Goal: Task Accomplishment & Management: Manage account settings

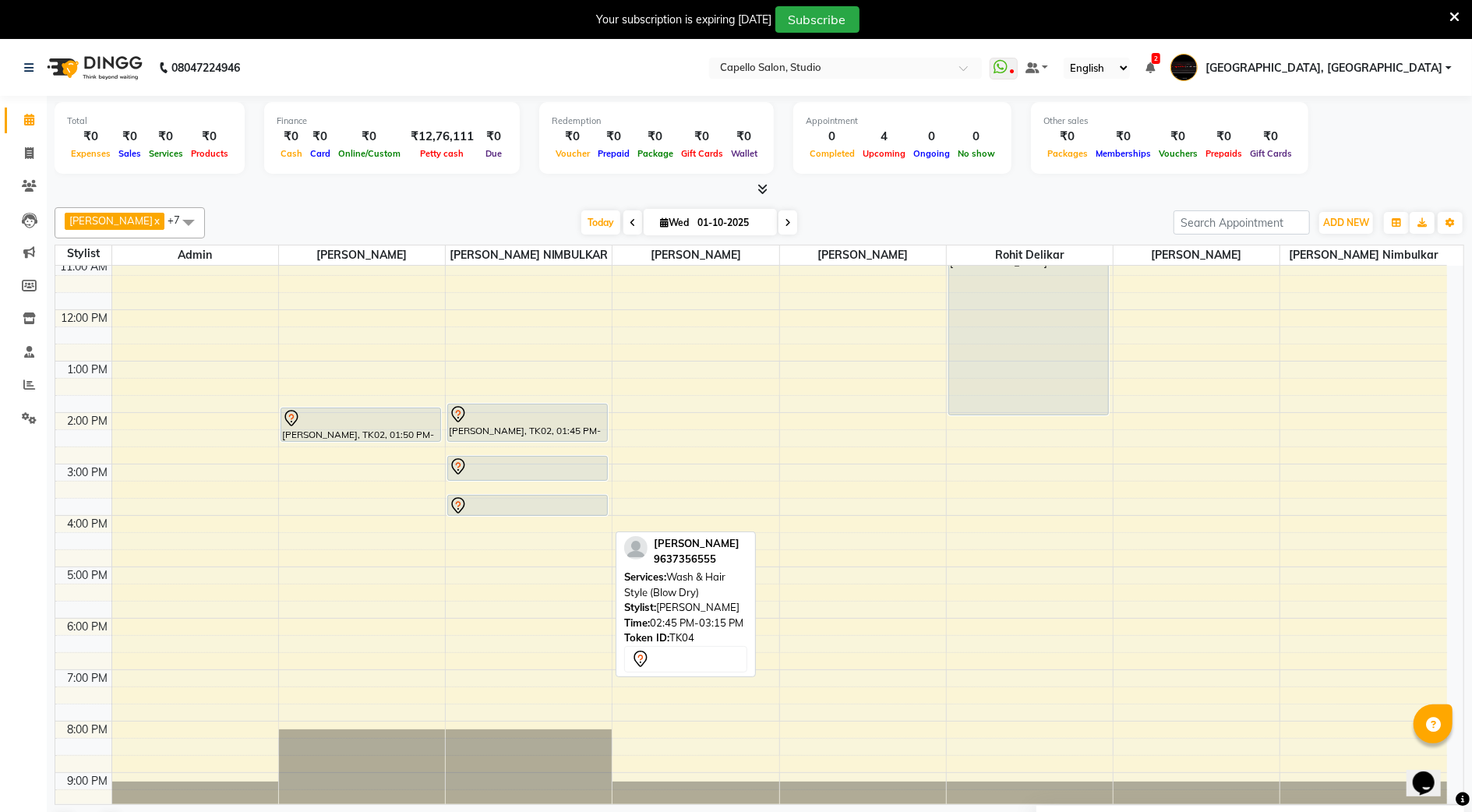
scroll to position [140, 0]
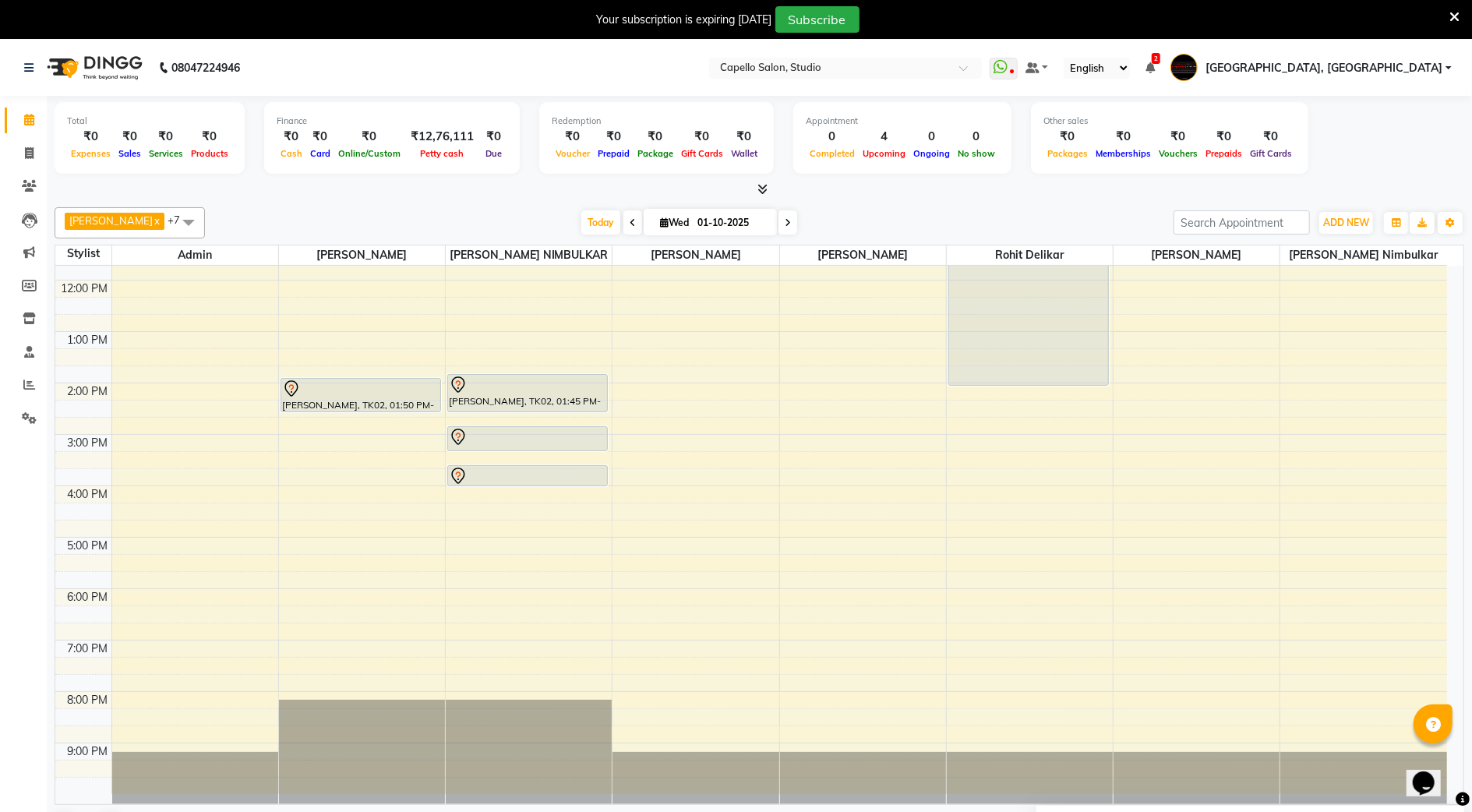
click at [241, 705] on div "9:00 AM 10:00 AM 11:00 AM 12:00 PM 1:00 PM 2:00 PM 3:00 PM 4:00 PM 5:00 PM 6:00…" at bounding box center [751, 460] width 1392 height 668
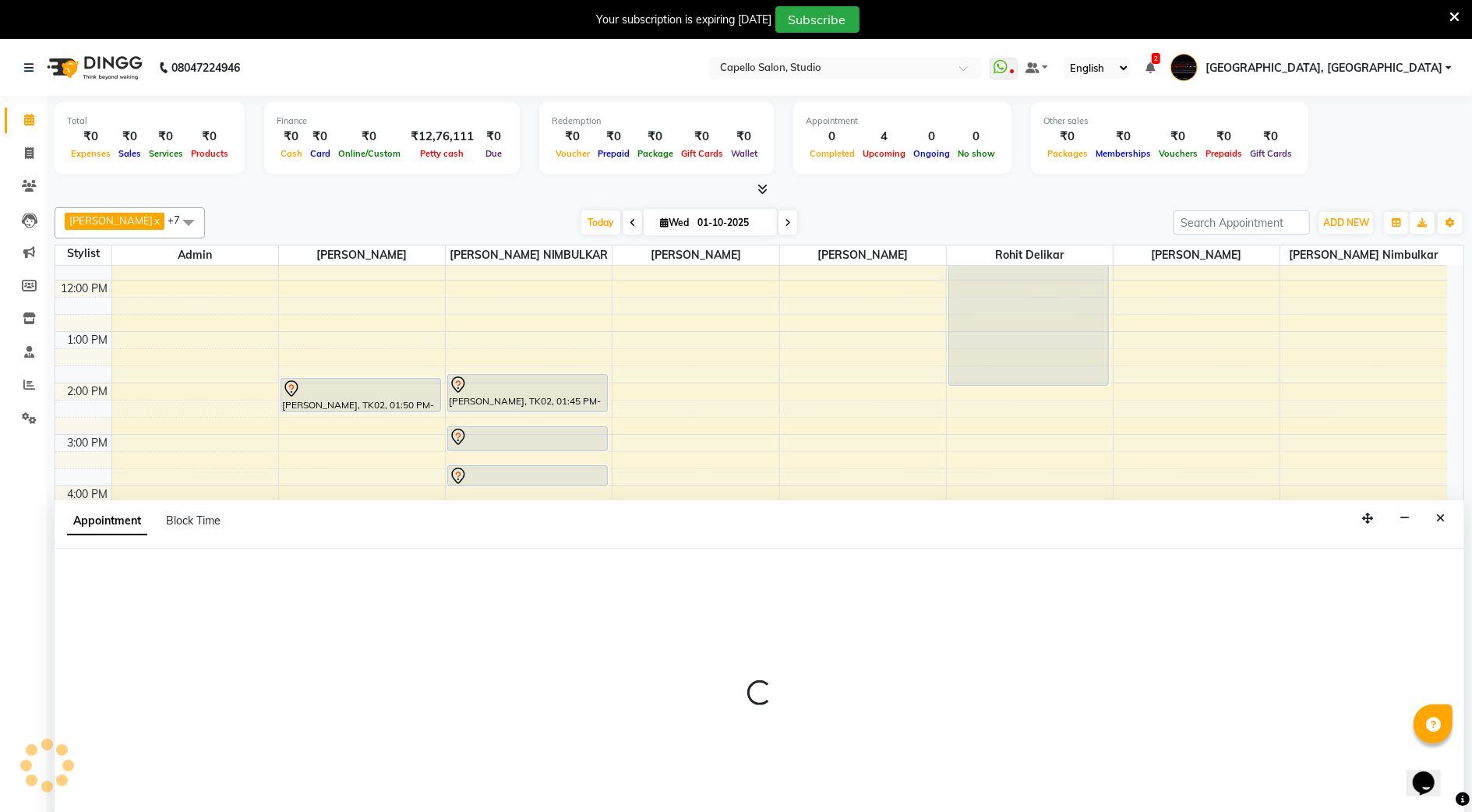
scroll to position [41, 0]
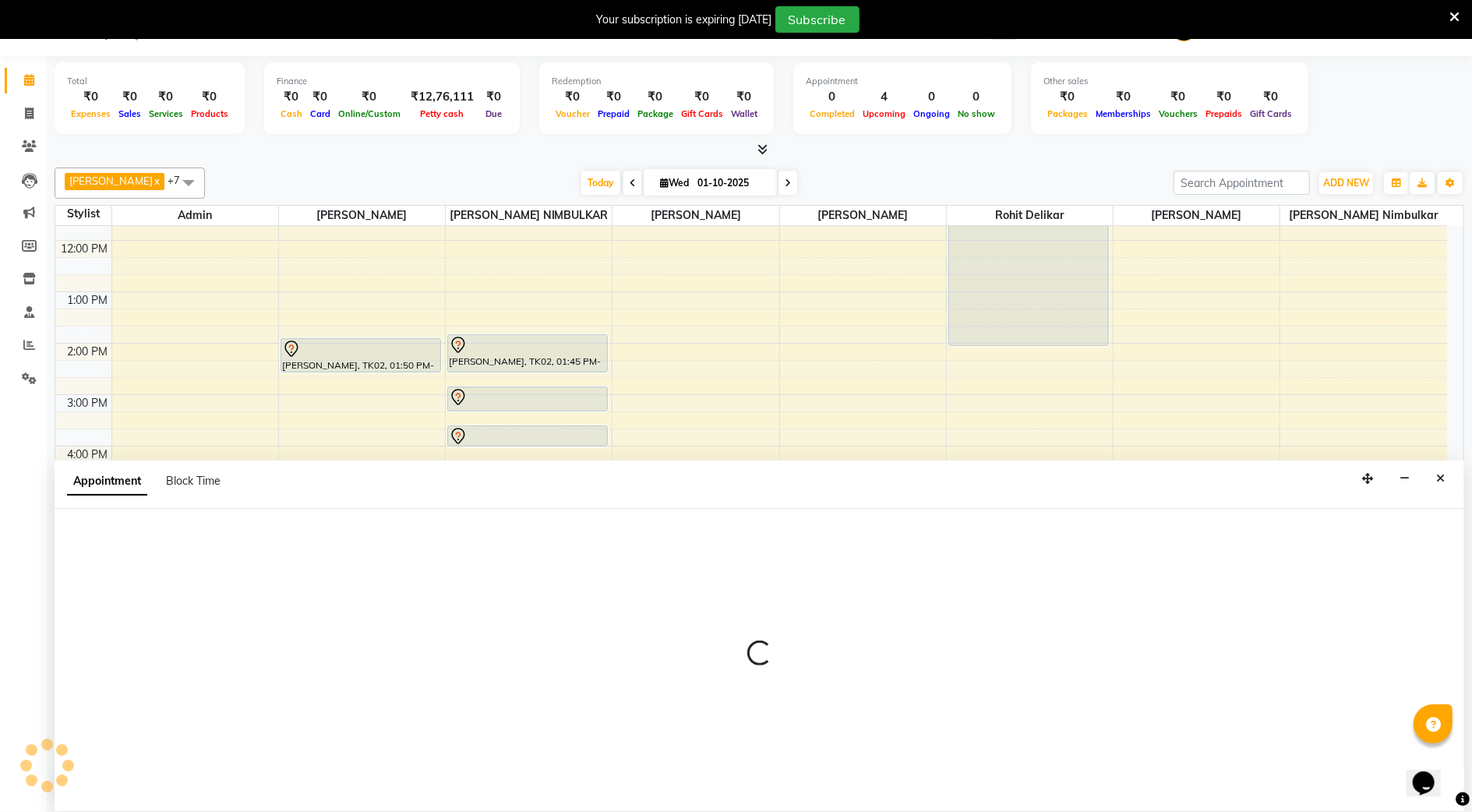
select select "14652"
select select "1200"
select select "tentative"
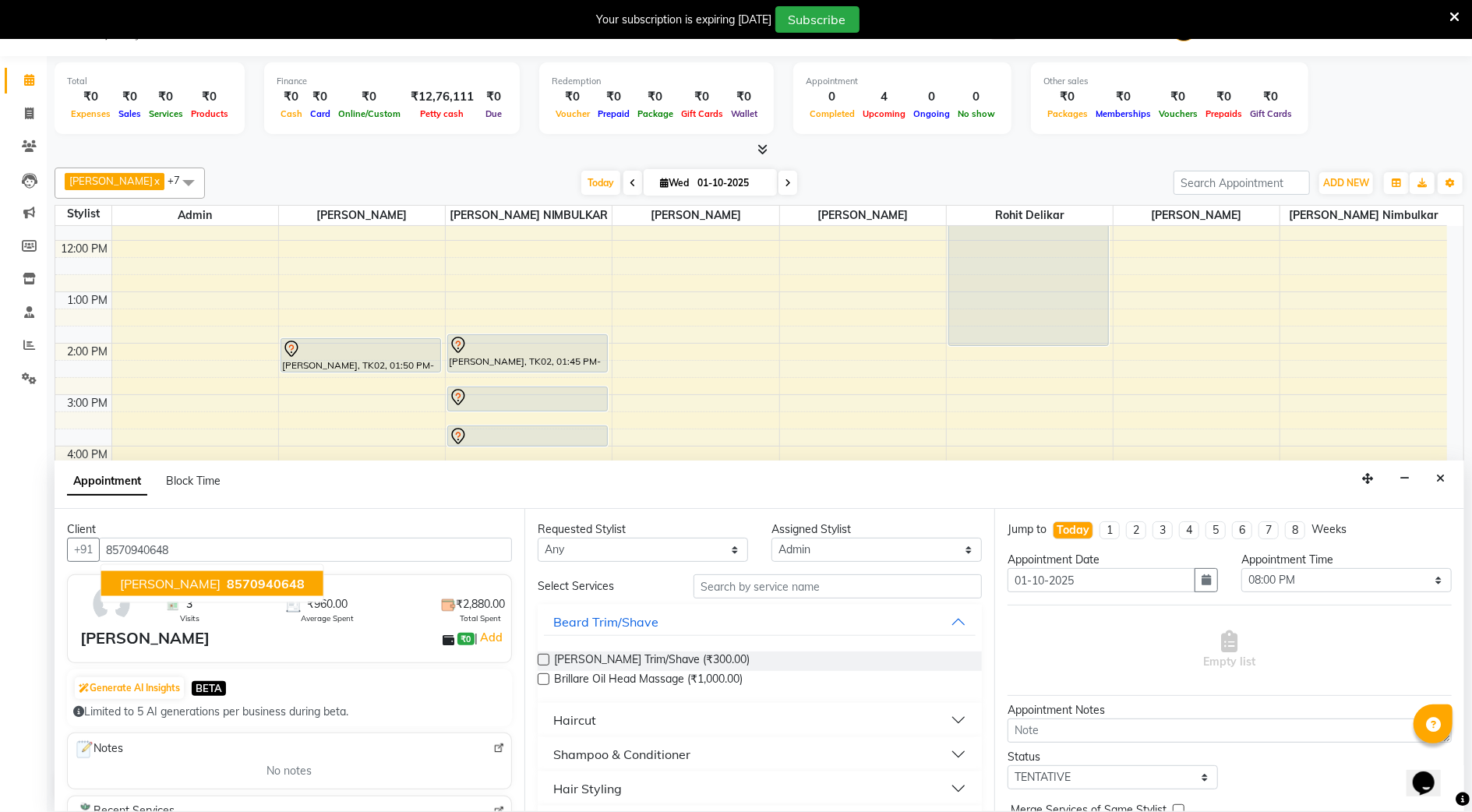
click at [232, 583] on span "8570940648" at bounding box center [266, 584] width 78 height 16
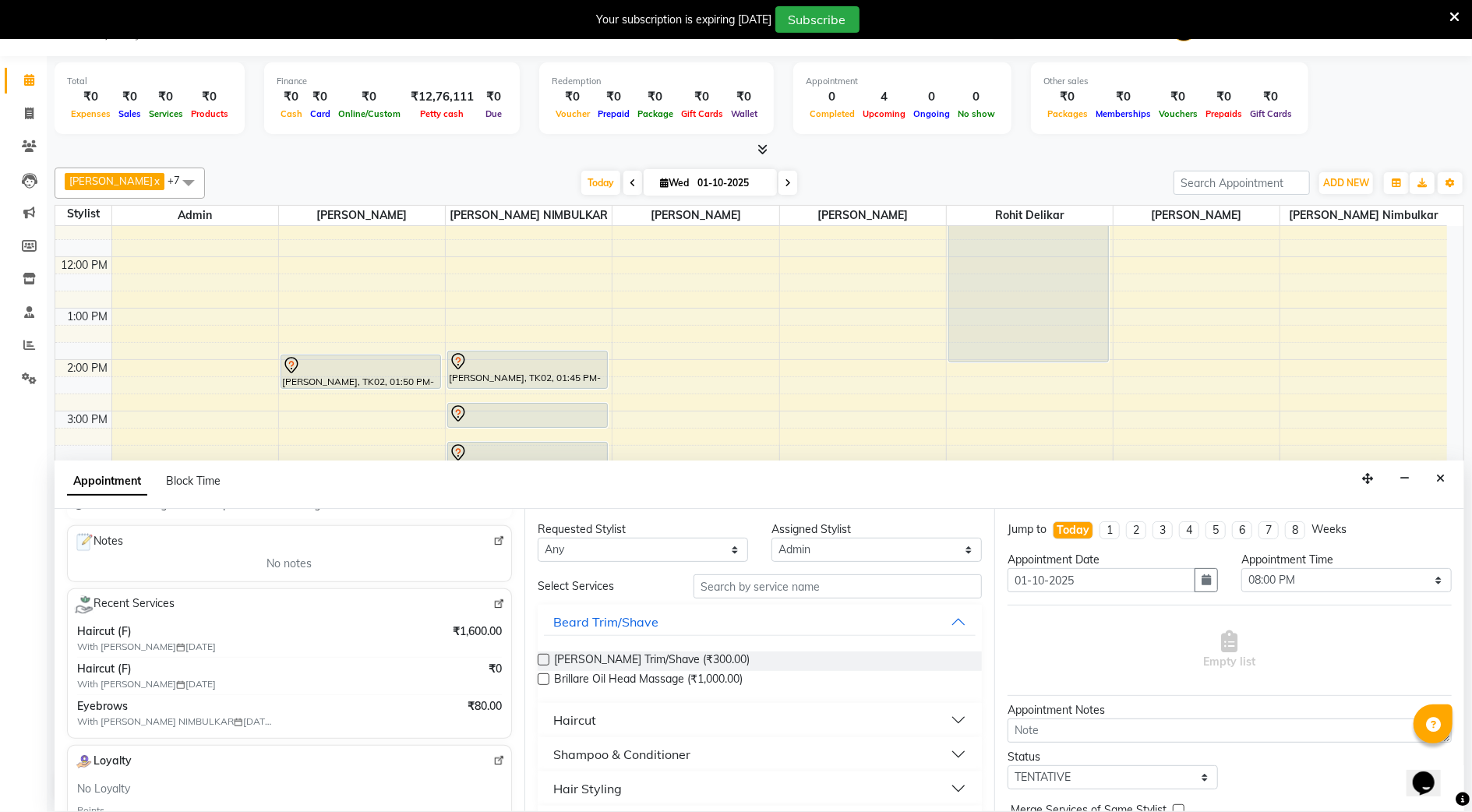
scroll to position [140, 0]
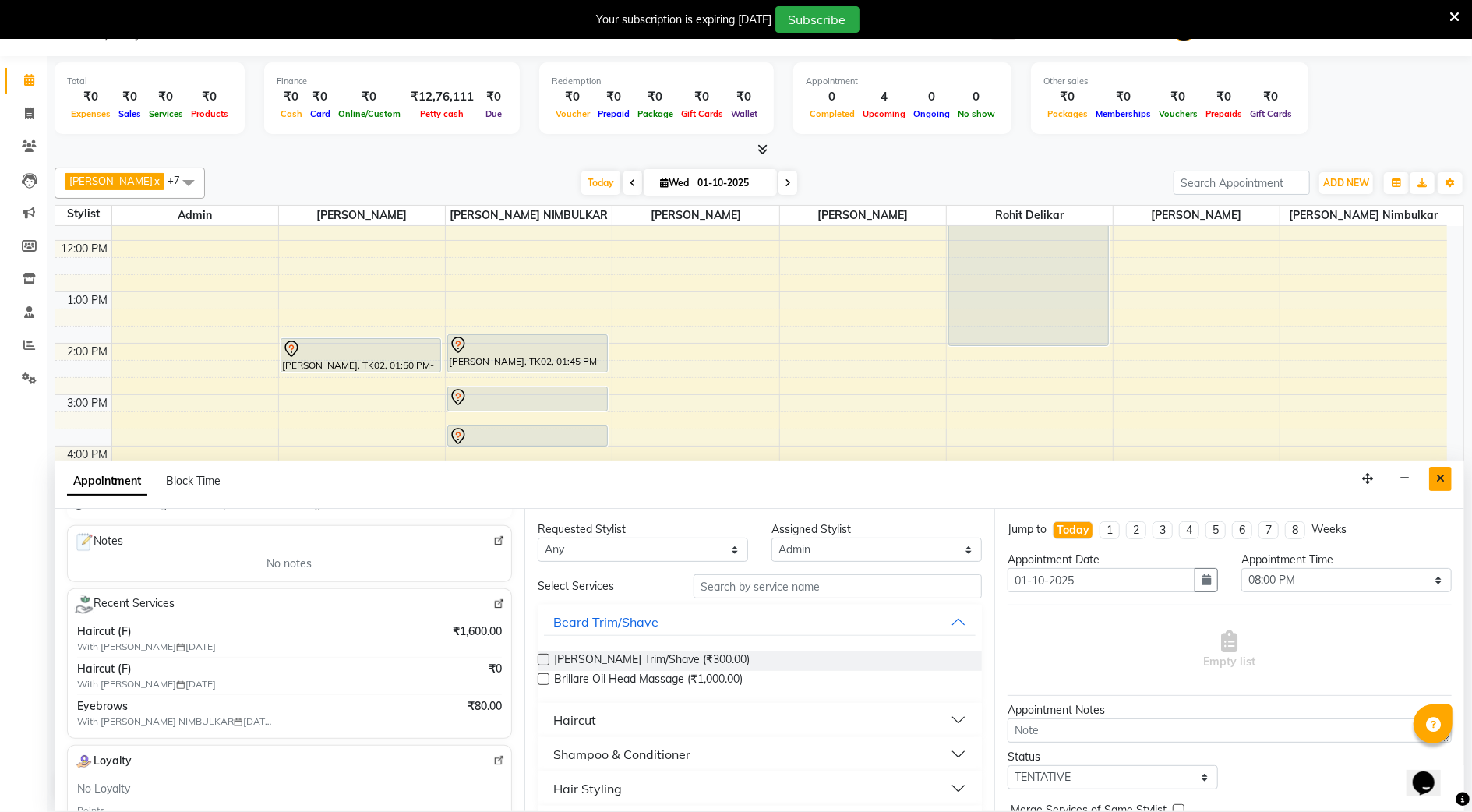
type input "8570940648"
click at [1450, 481] on button "Close" at bounding box center [1441, 479] width 22 height 24
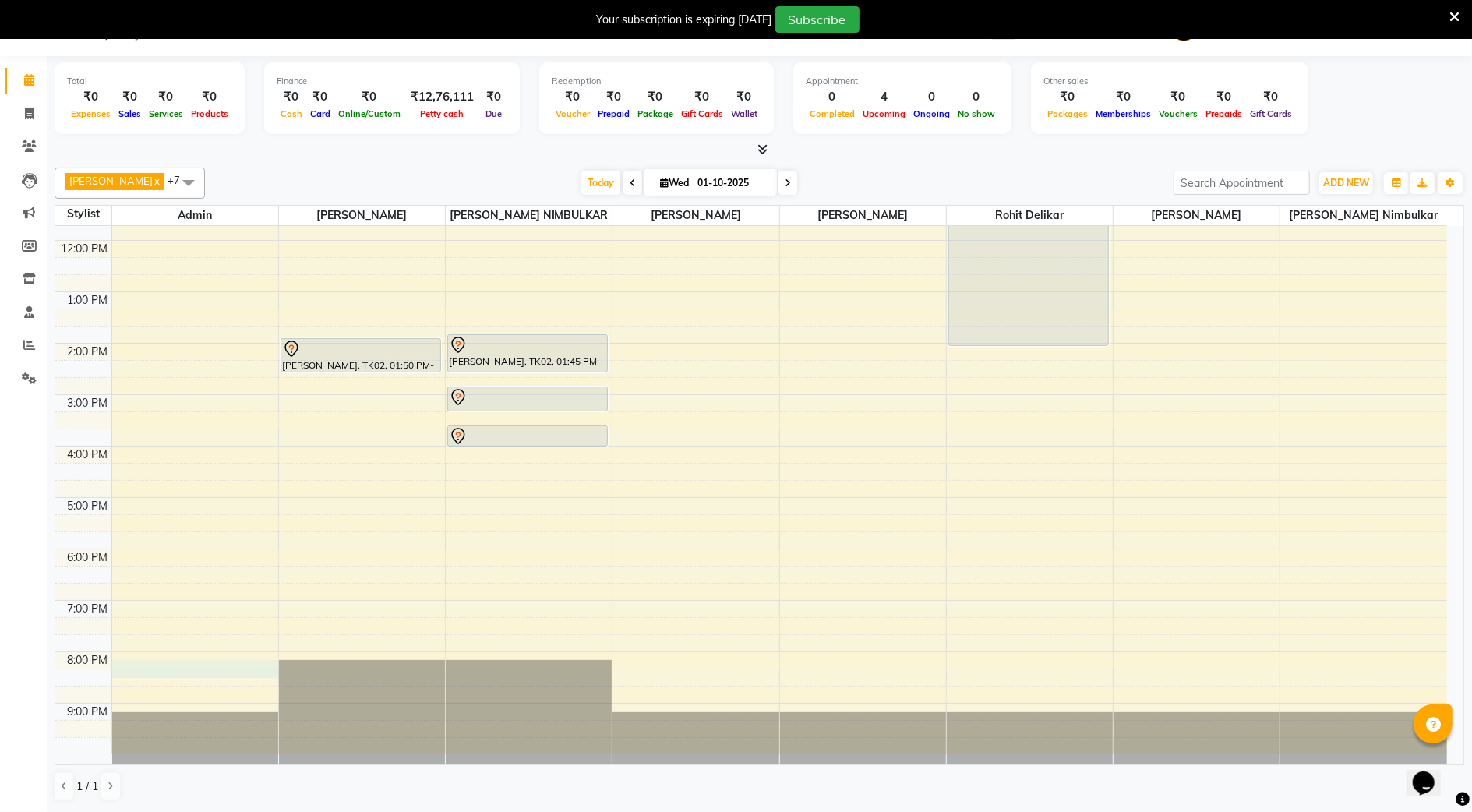
click at [159, 669] on div "9:00 AM 10:00 AM 11:00 AM 12:00 PM 1:00 PM 2:00 PM 3:00 PM 4:00 PM 5:00 PM 6:00…" at bounding box center [751, 421] width 1392 height 668
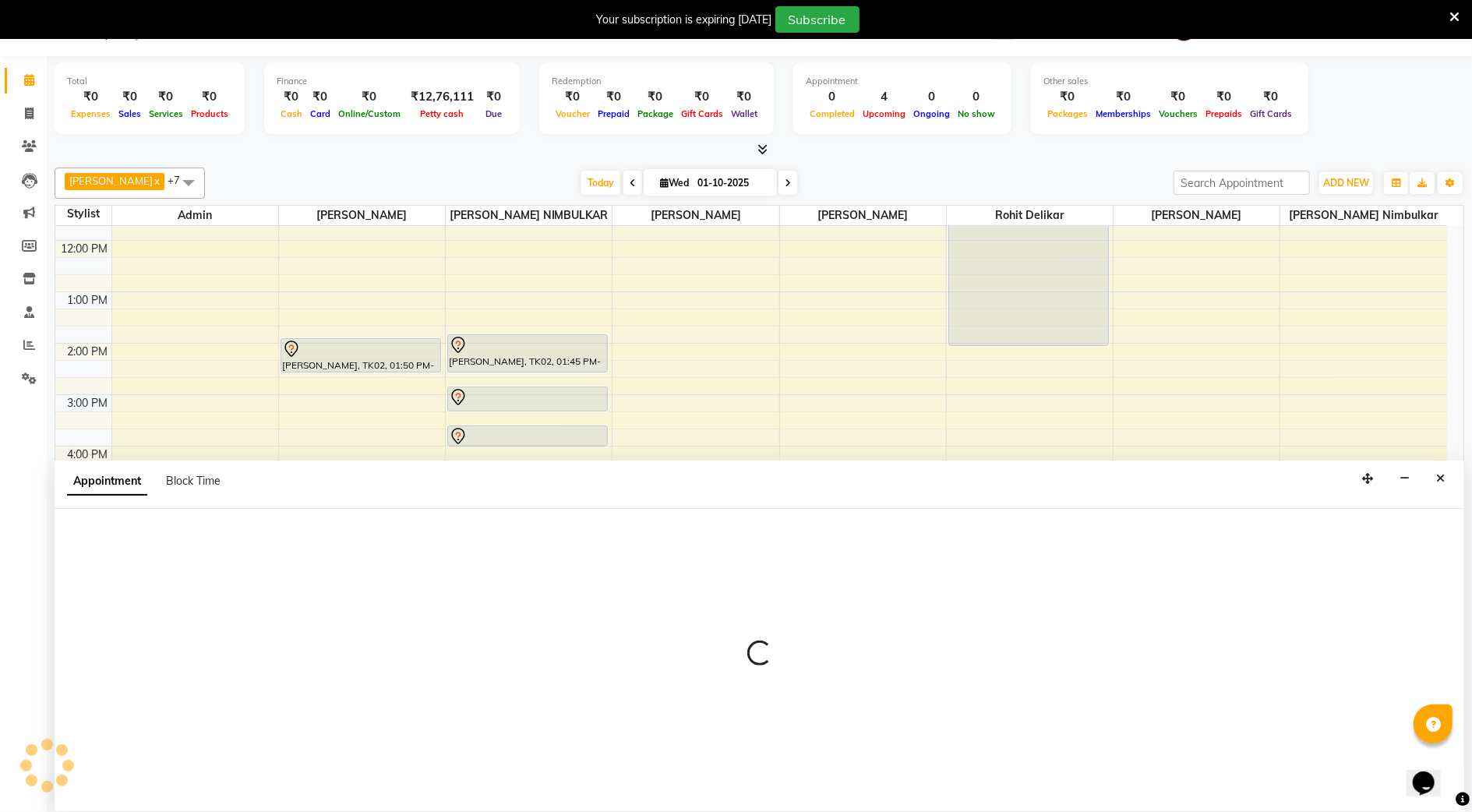
select select "14652"
select select "1200"
select select "tentative"
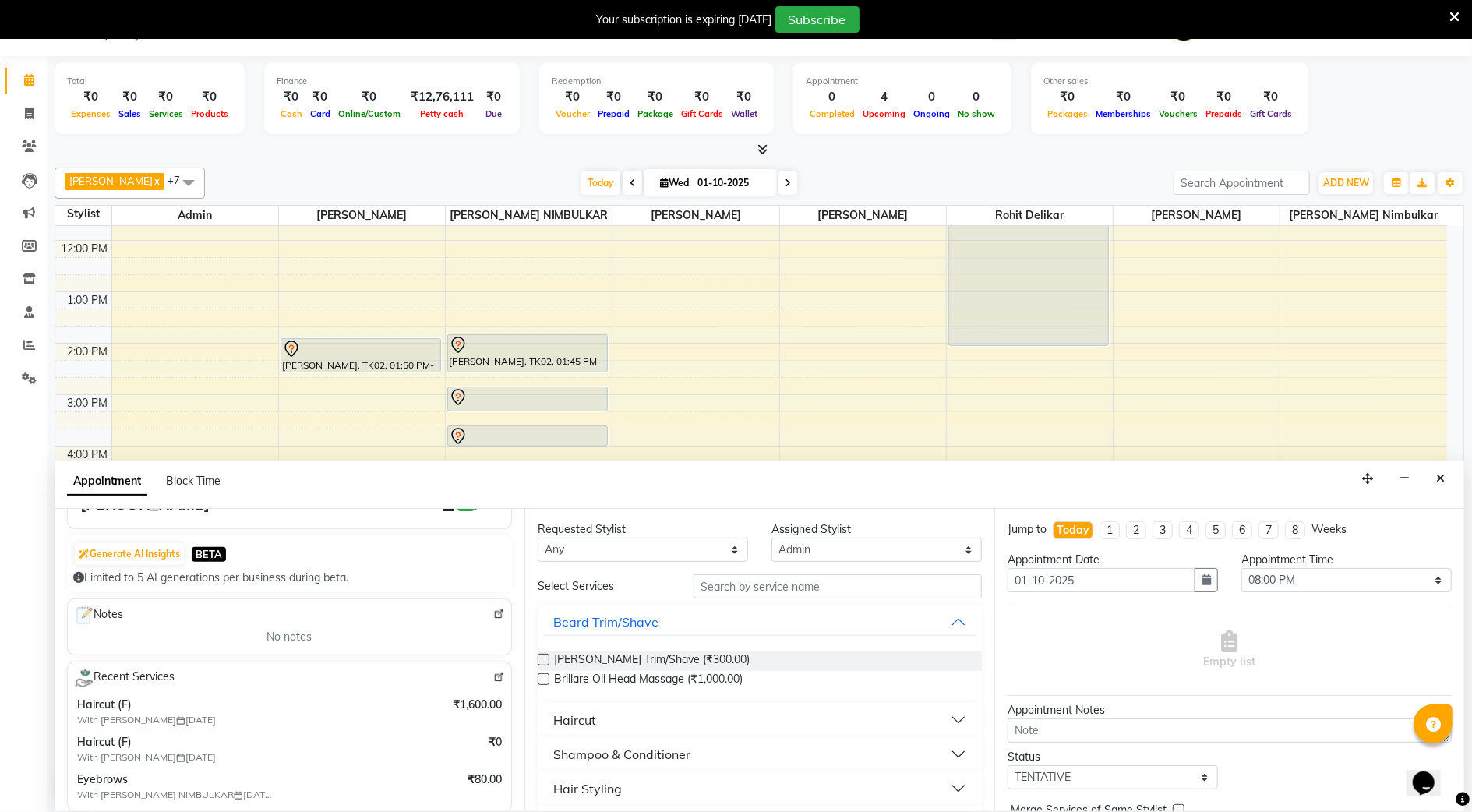
scroll to position [0, 0]
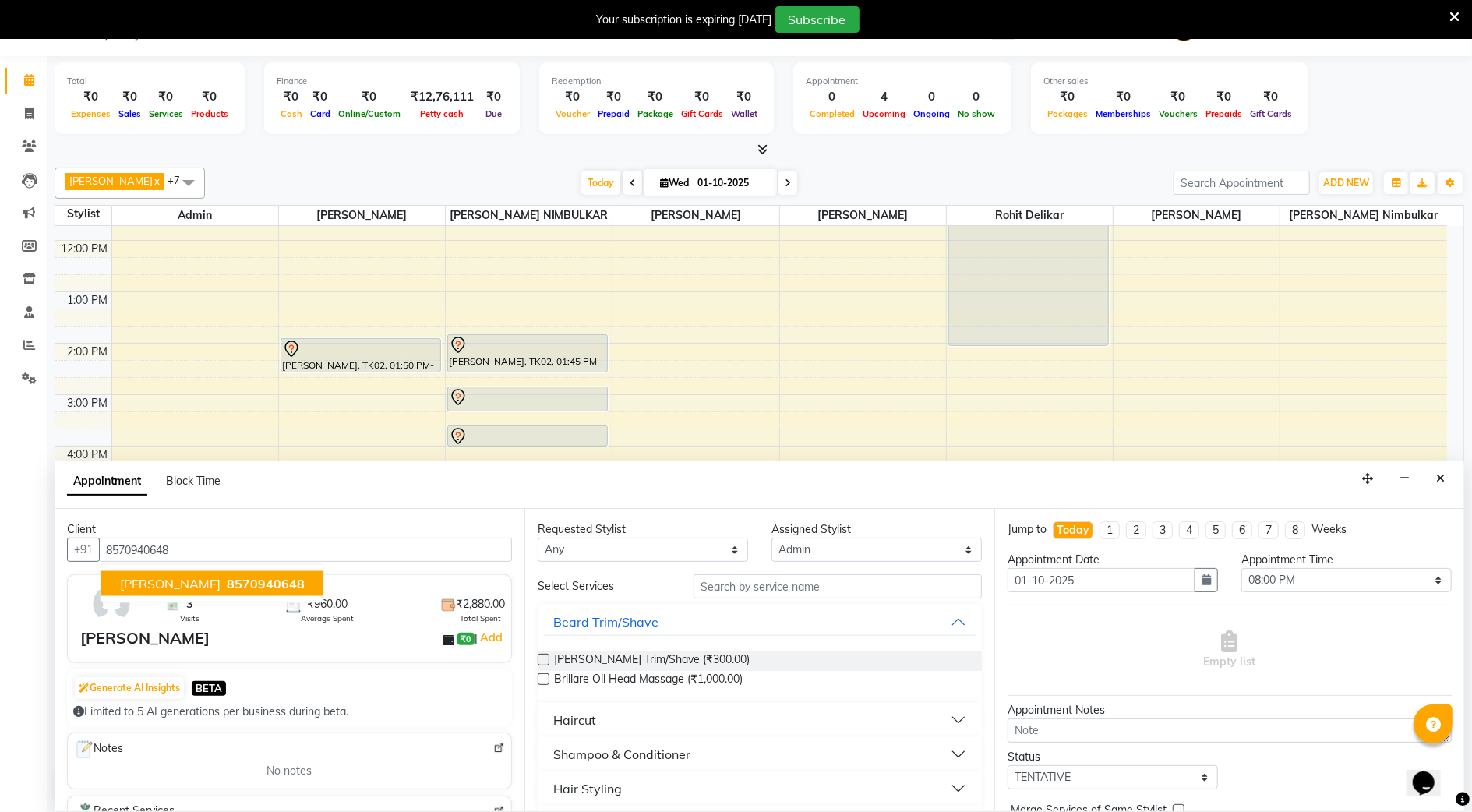
click at [227, 590] on span "8570940648" at bounding box center [266, 584] width 78 height 16
type input "8570940648"
click at [567, 718] on div "Haircut" at bounding box center [575, 720] width 43 height 18
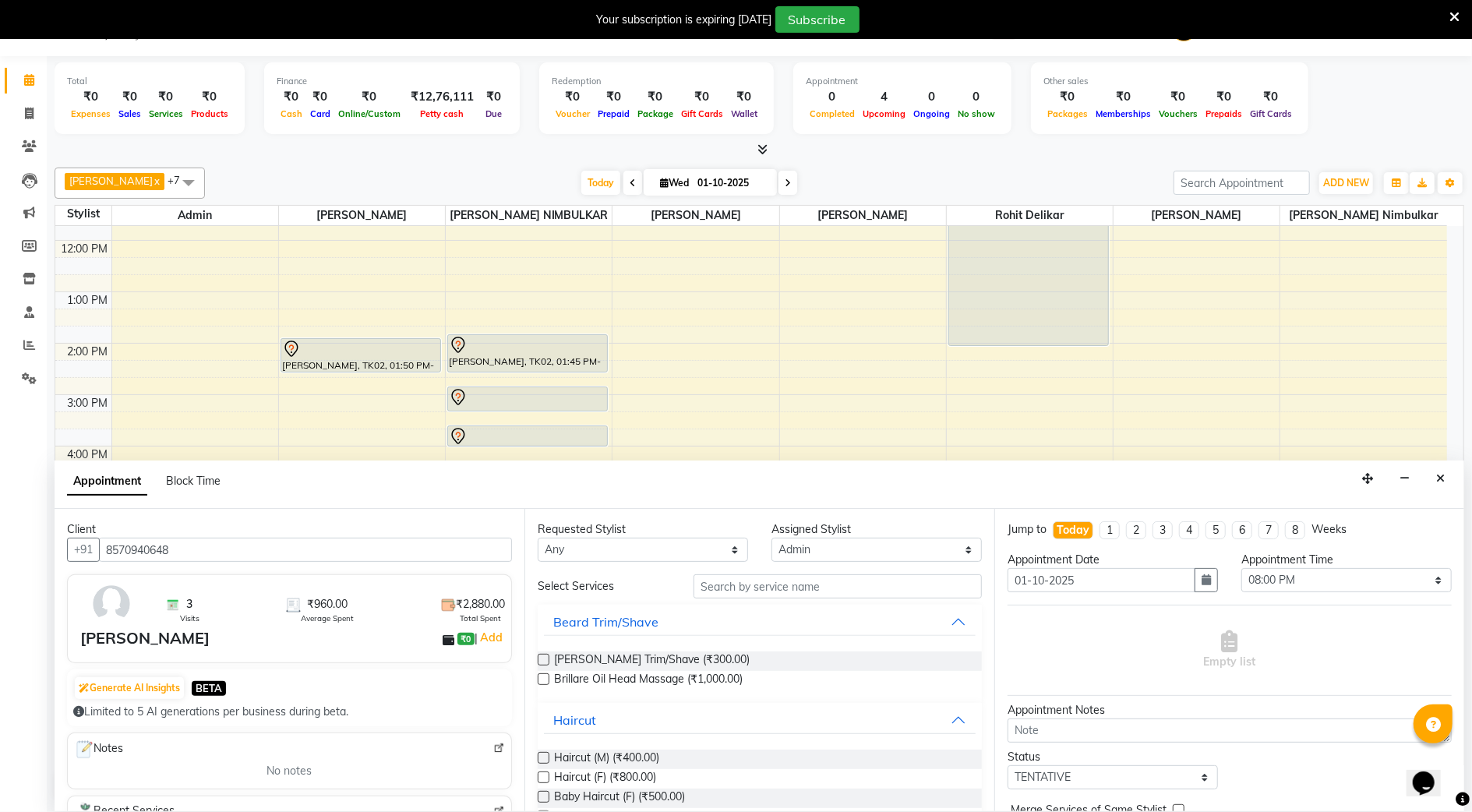
click at [541, 774] on label at bounding box center [544, 777] width 12 height 12
click at [541, 774] on input "checkbox" at bounding box center [543, 779] width 10 height 10
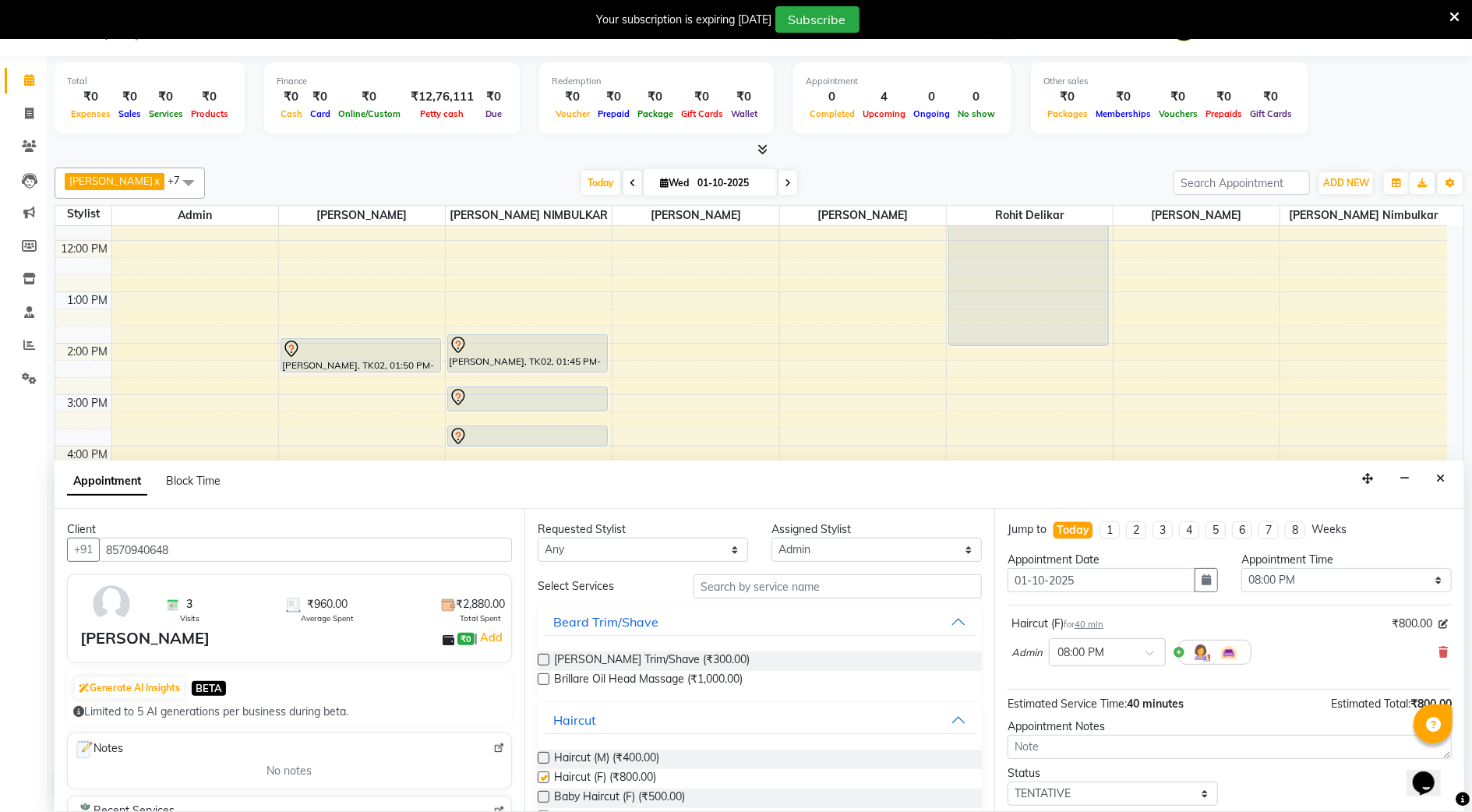
checkbox input "false"
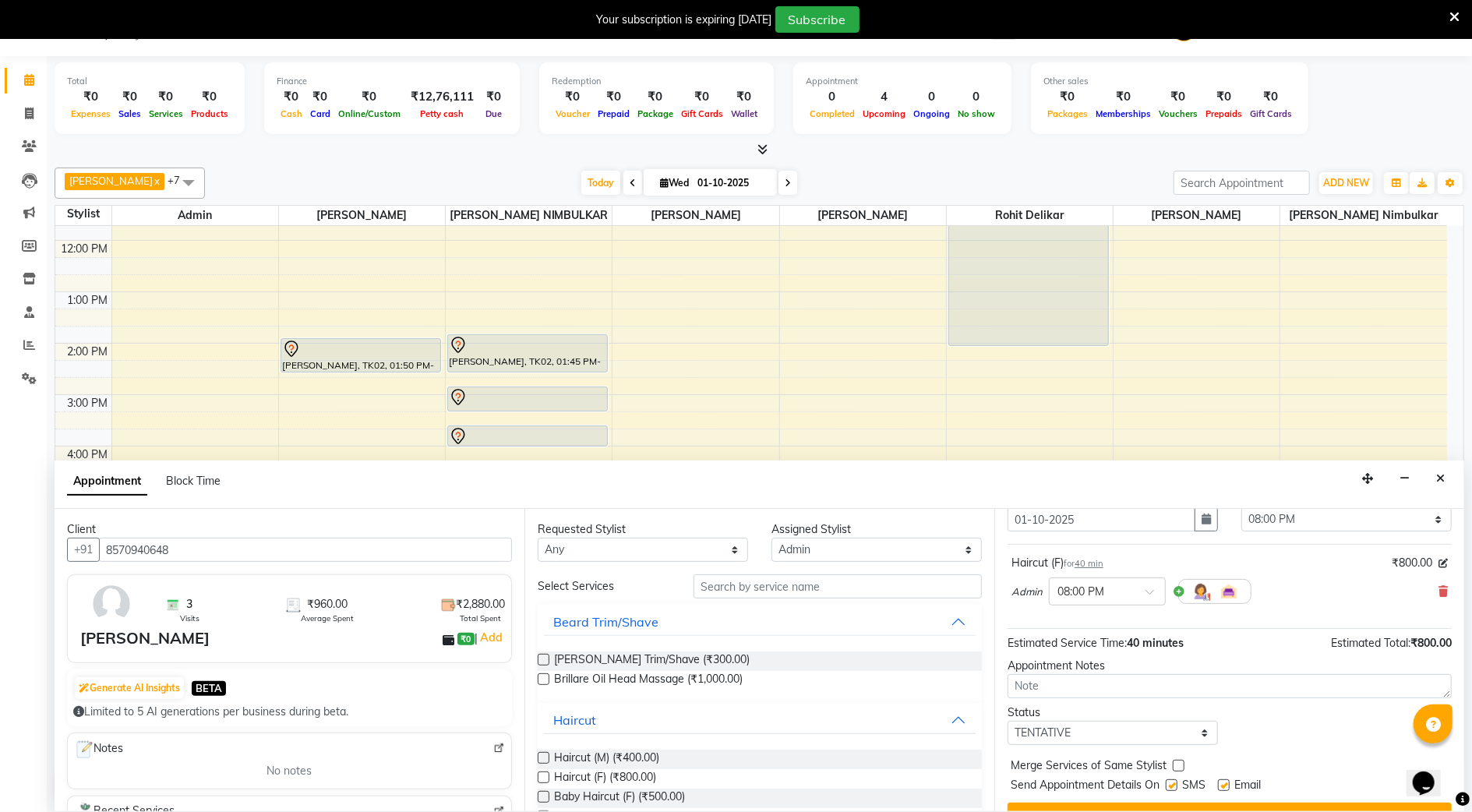
scroll to position [94, 0]
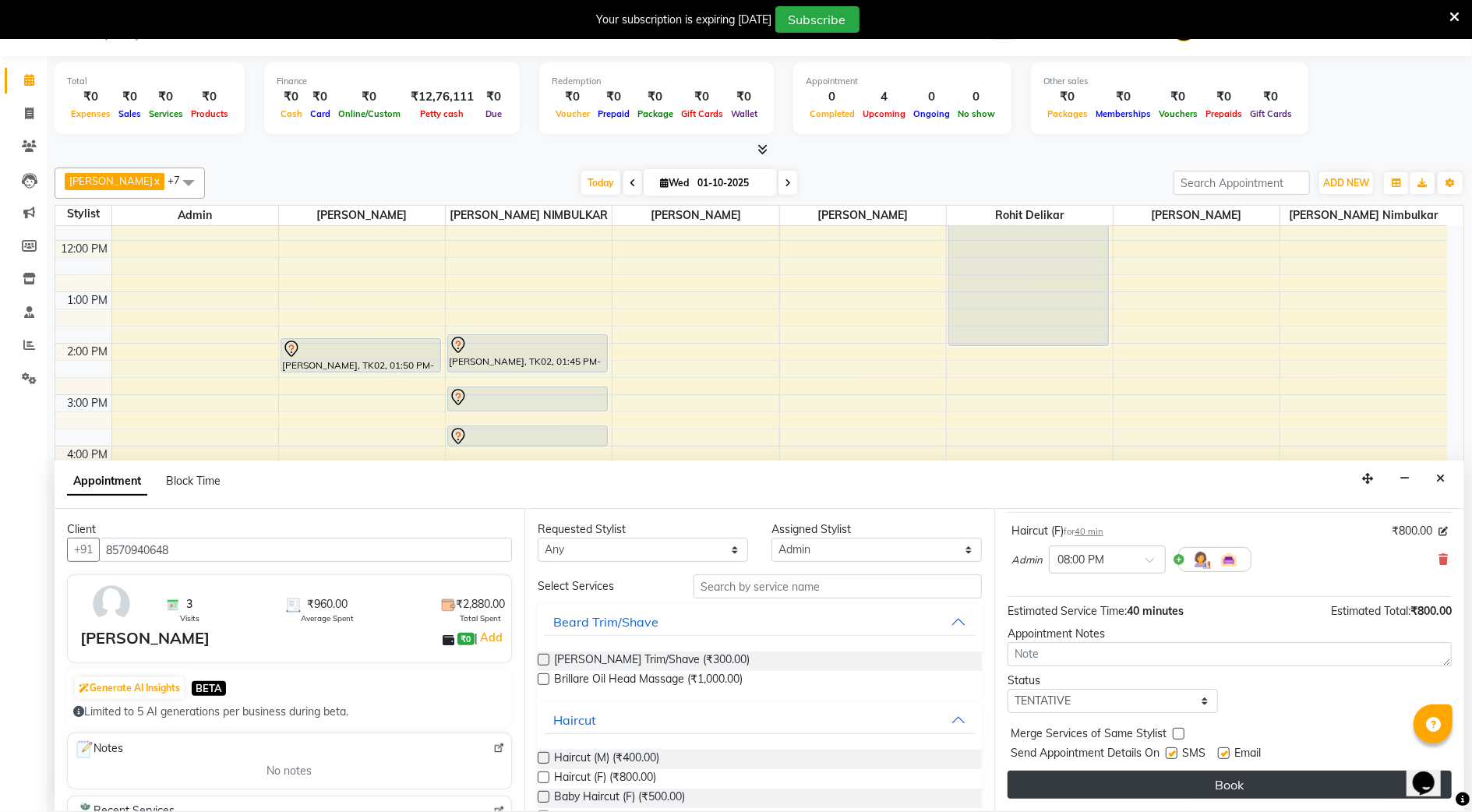
click at [1170, 777] on button "Book" at bounding box center [1230, 784] width 444 height 28
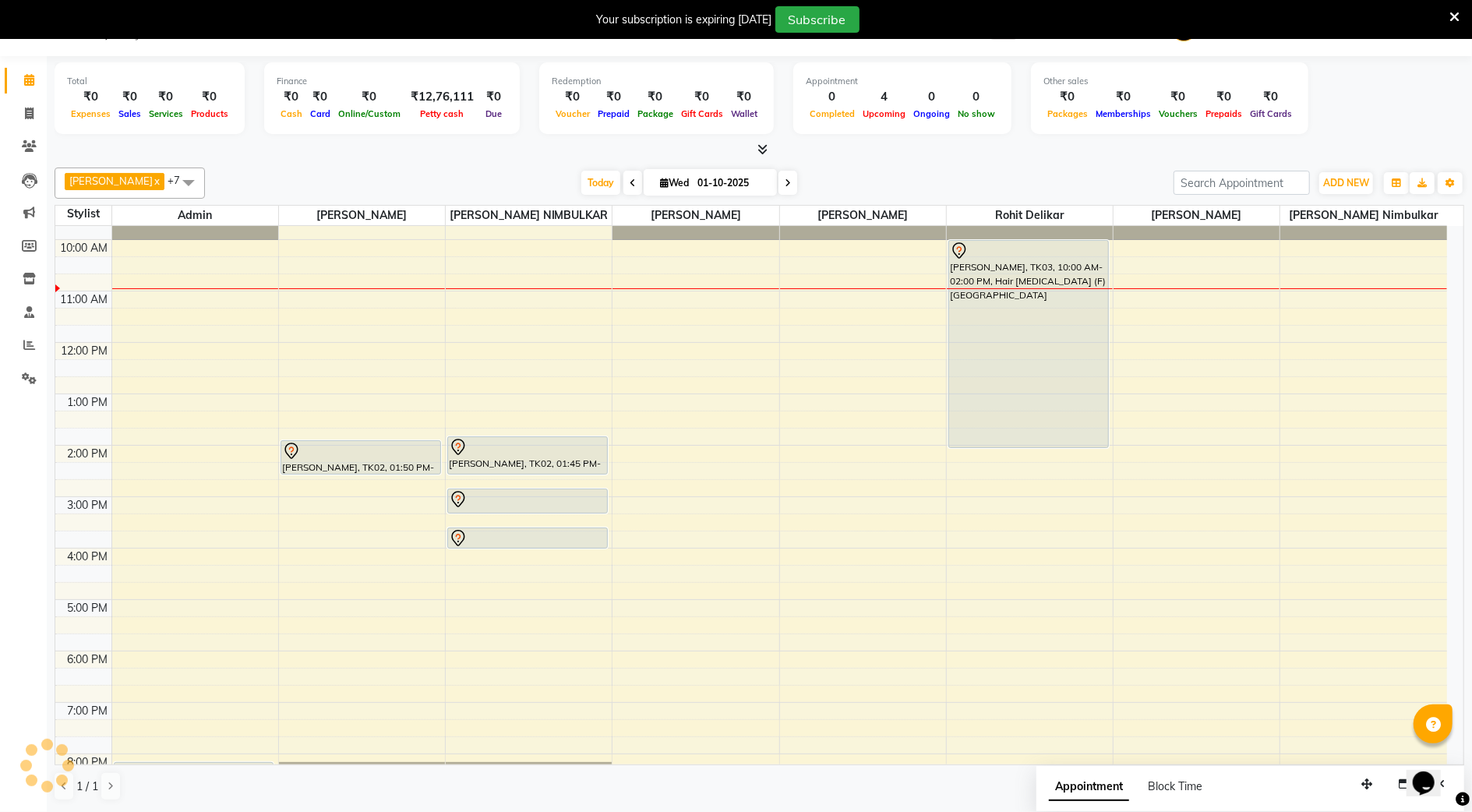
scroll to position [0, 0]
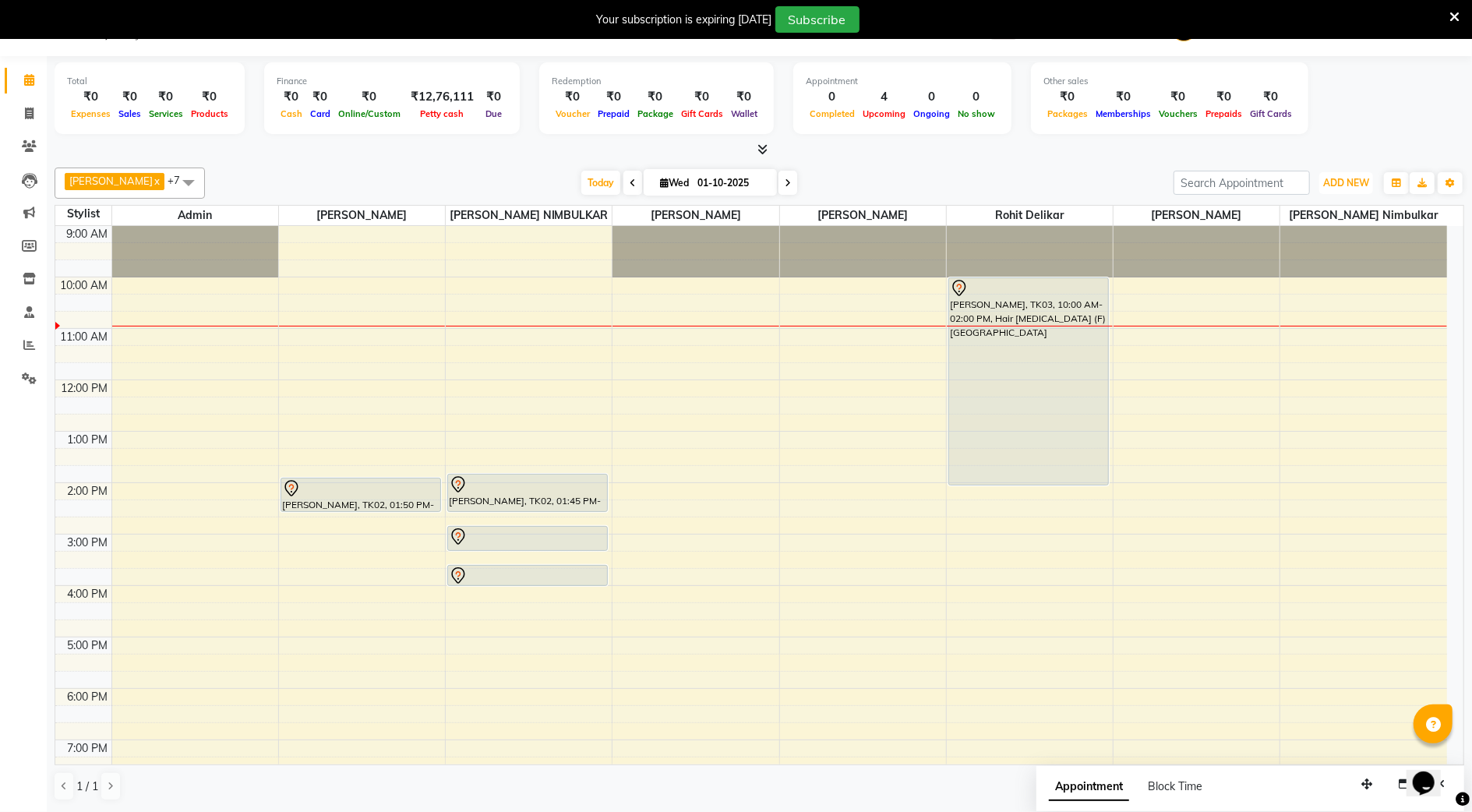
drag, startPoint x: 1353, startPoint y: 176, endPoint x: 1320, endPoint y: 254, distance: 84.7
click at [1353, 177] on span "ADD NEW" at bounding box center [1347, 182] width 46 height 12
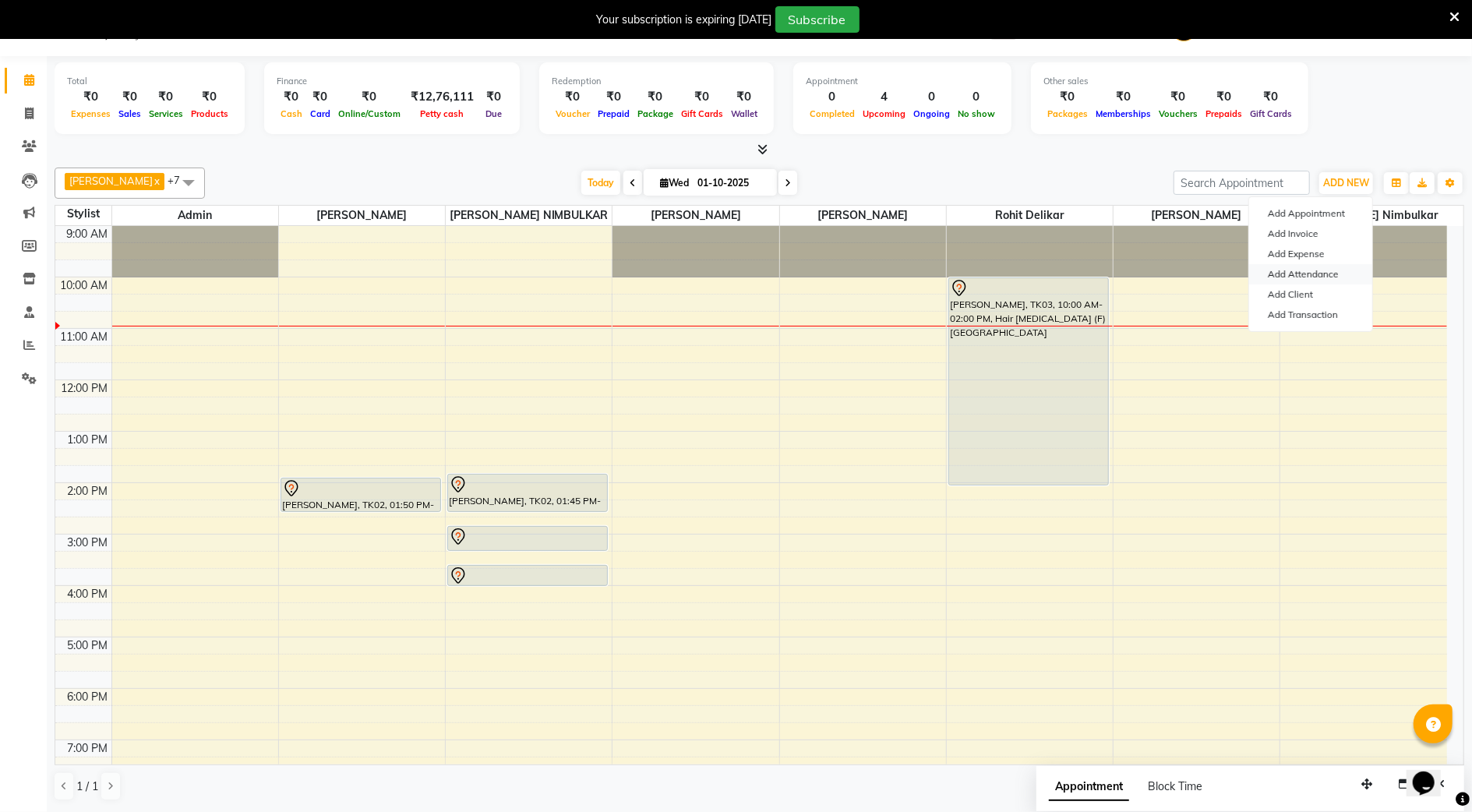
click at [1338, 271] on link "Add Attendance" at bounding box center [1311, 274] width 124 height 20
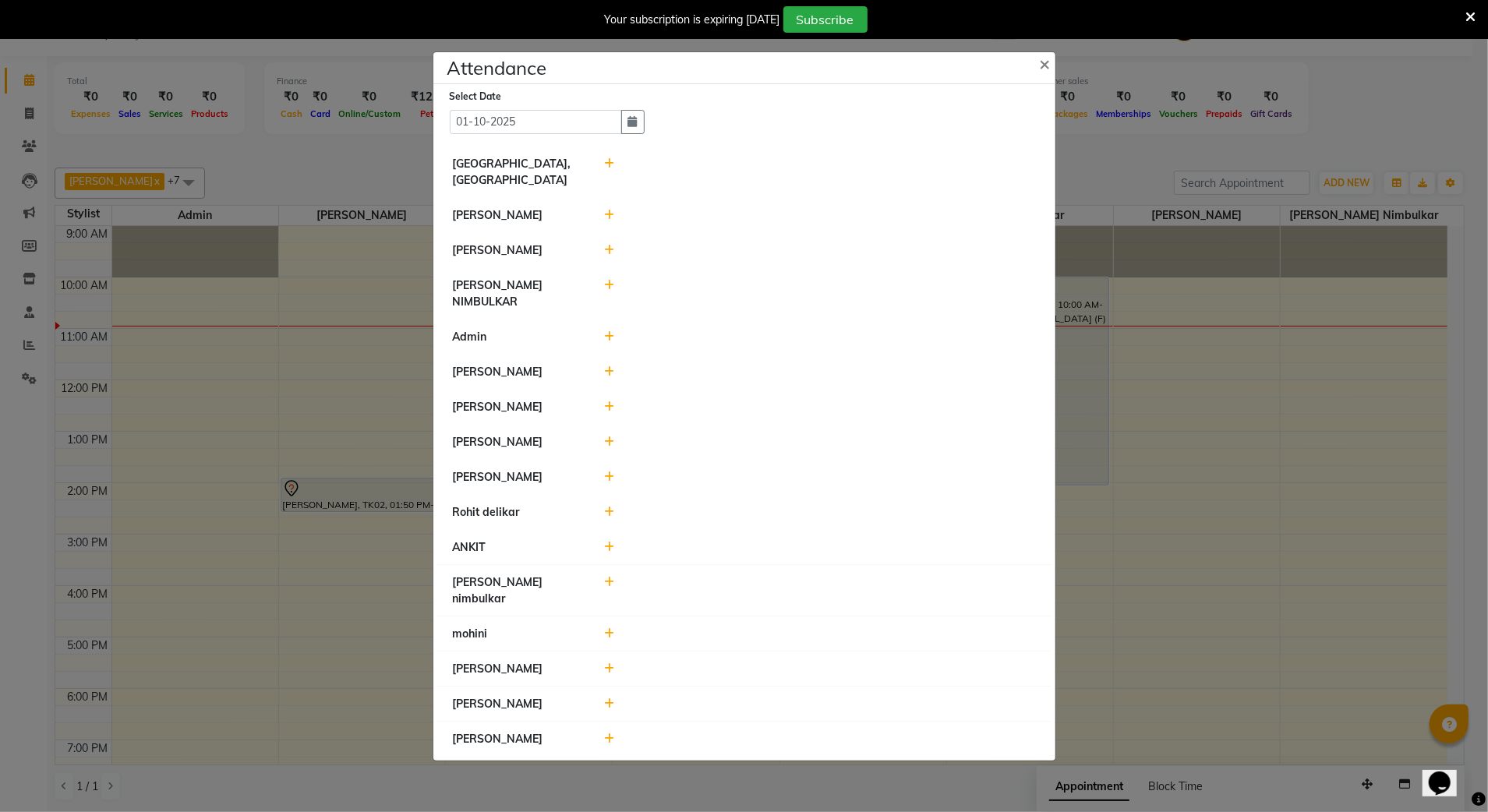
click at [606, 509] on icon at bounding box center [609, 512] width 10 height 11
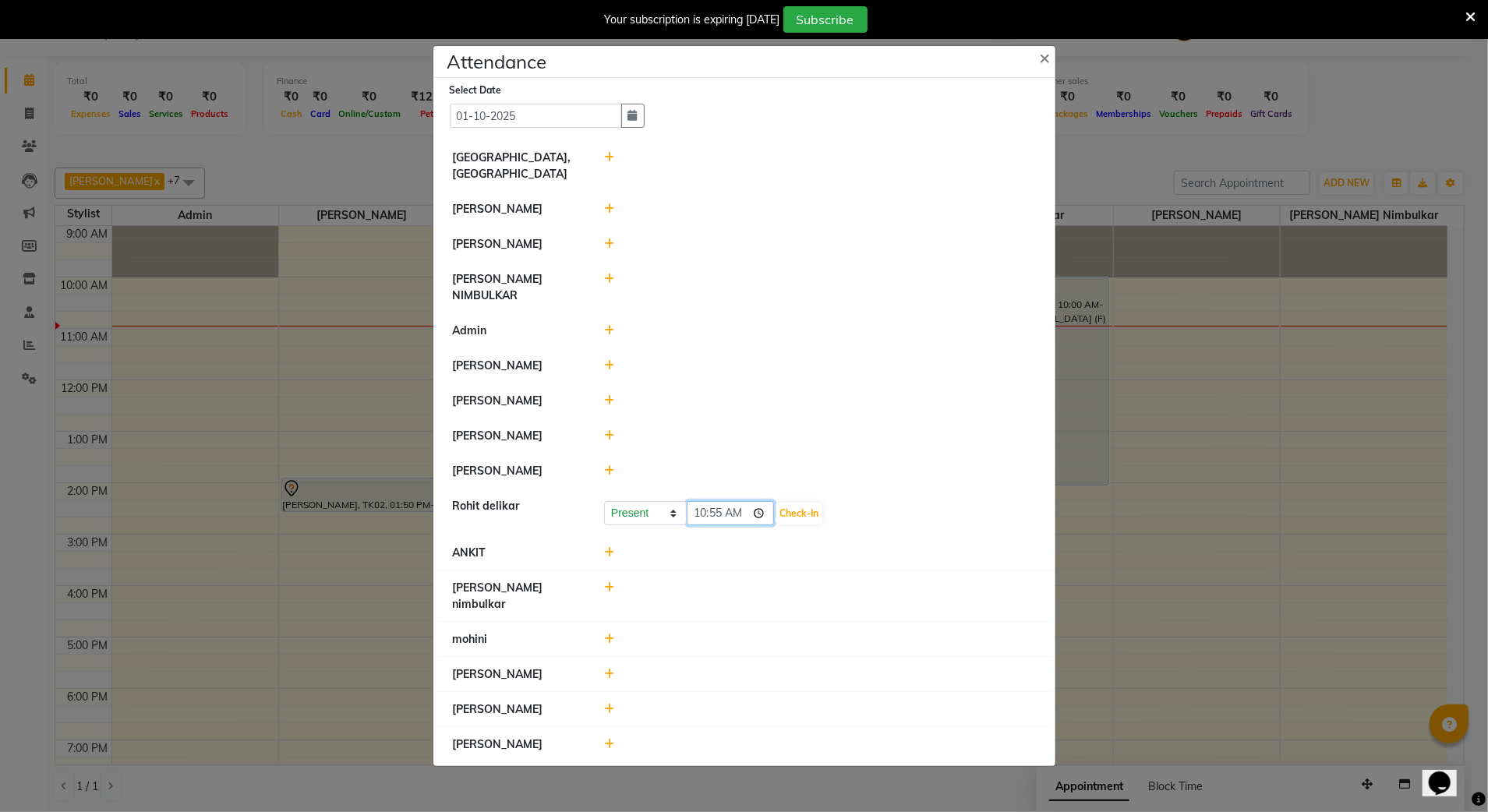
click at [715, 519] on input "10:55" at bounding box center [731, 513] width 88 height 24
type input "10:45"
click at [809, 521] on button "Check-In" at bounding box center [799, 513] width 47 height 22
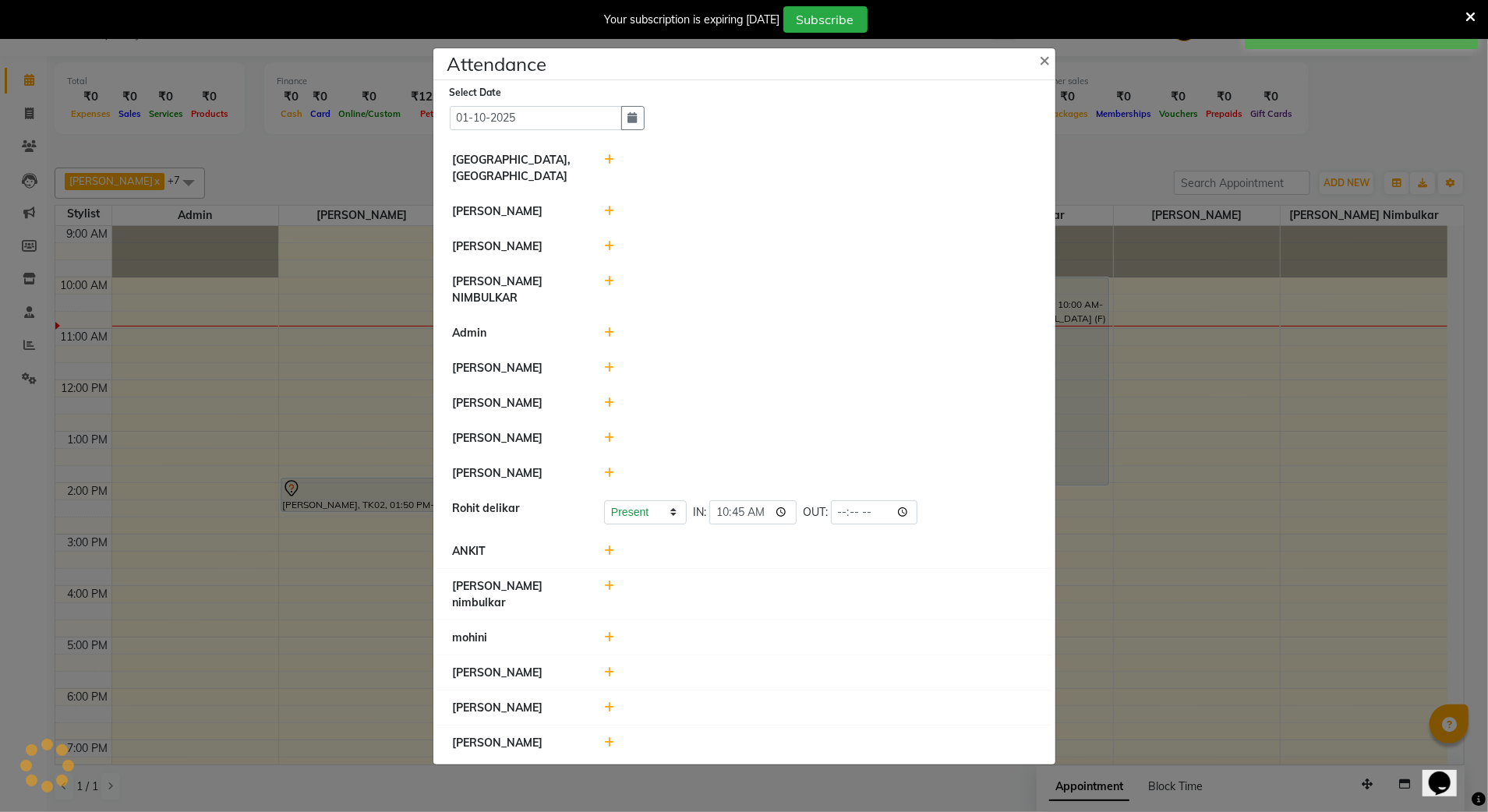
click at [608, 287] on icon at bounding box center [609, 281] width 10 height 11
click at [714, 300] on input "10:55" at bounding box center [731, 288] width 88 height 24
type input "10:45"
click at [807, 300] on button "Check-In" at bounding box center [799, 288] width 47 height 22
click at [611, 216] on icon at bounding box center [609, 211] width 10 height 11
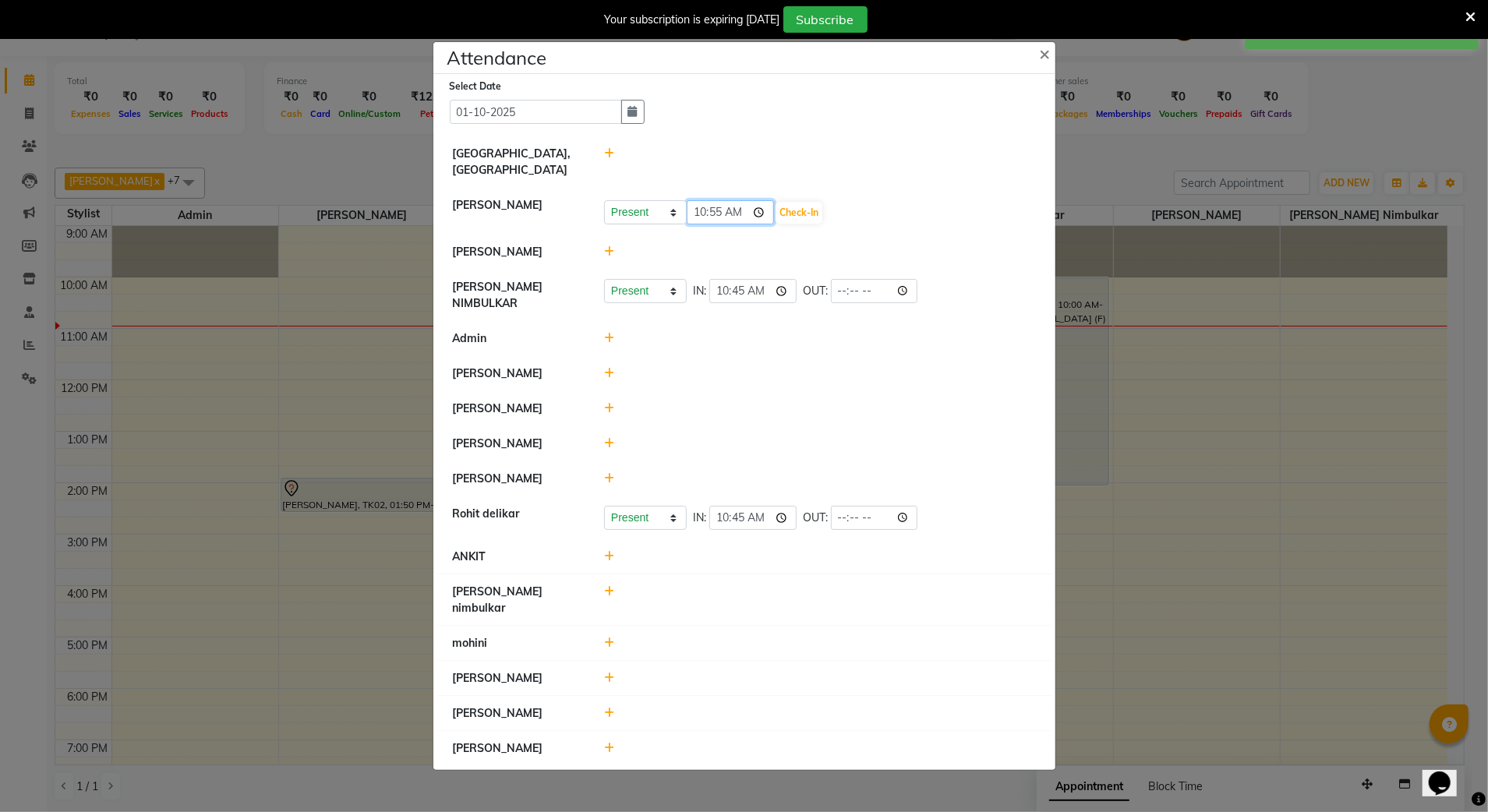
click at [719, 225] on input "10:55" at bounding box center [731, 212] width 88 height 24
type input "10:00"
click at [797, 224] on button "Check-In" at bounding box center [799, 212] width 47 height 22
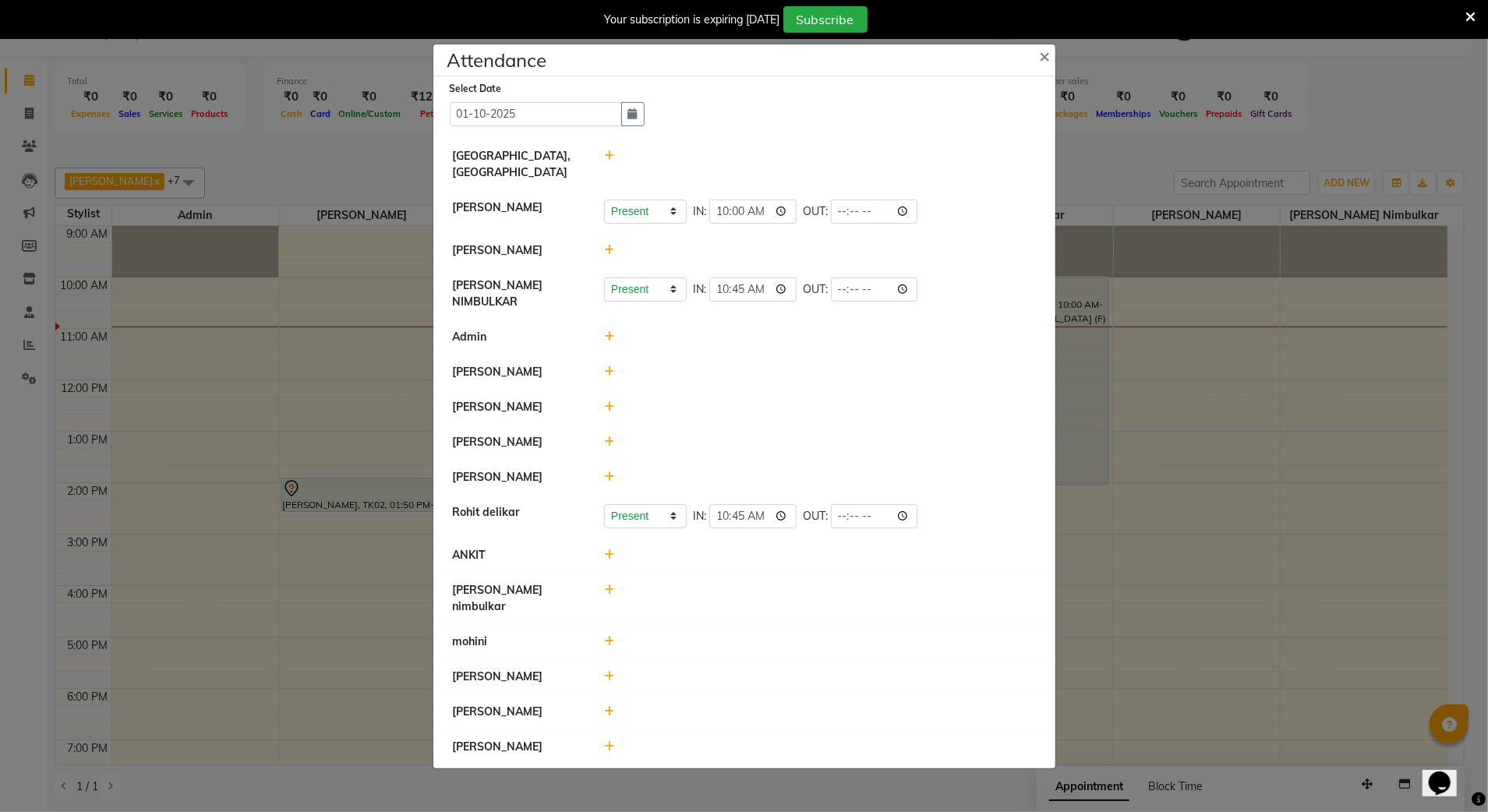
click at [608, 161] on icon at bounding box center [609, 156] width 10 height 11
click at [702, 170] on input "10:56" at bounding box center [731, 163] width 88 height 24
type input "09:53"
click at [815, 175] on button "Check-In" at bounding box center [799, 163] width 47 height 22
click at [611, 444] on icon at bounding box center [609, 442] width 10 height 11
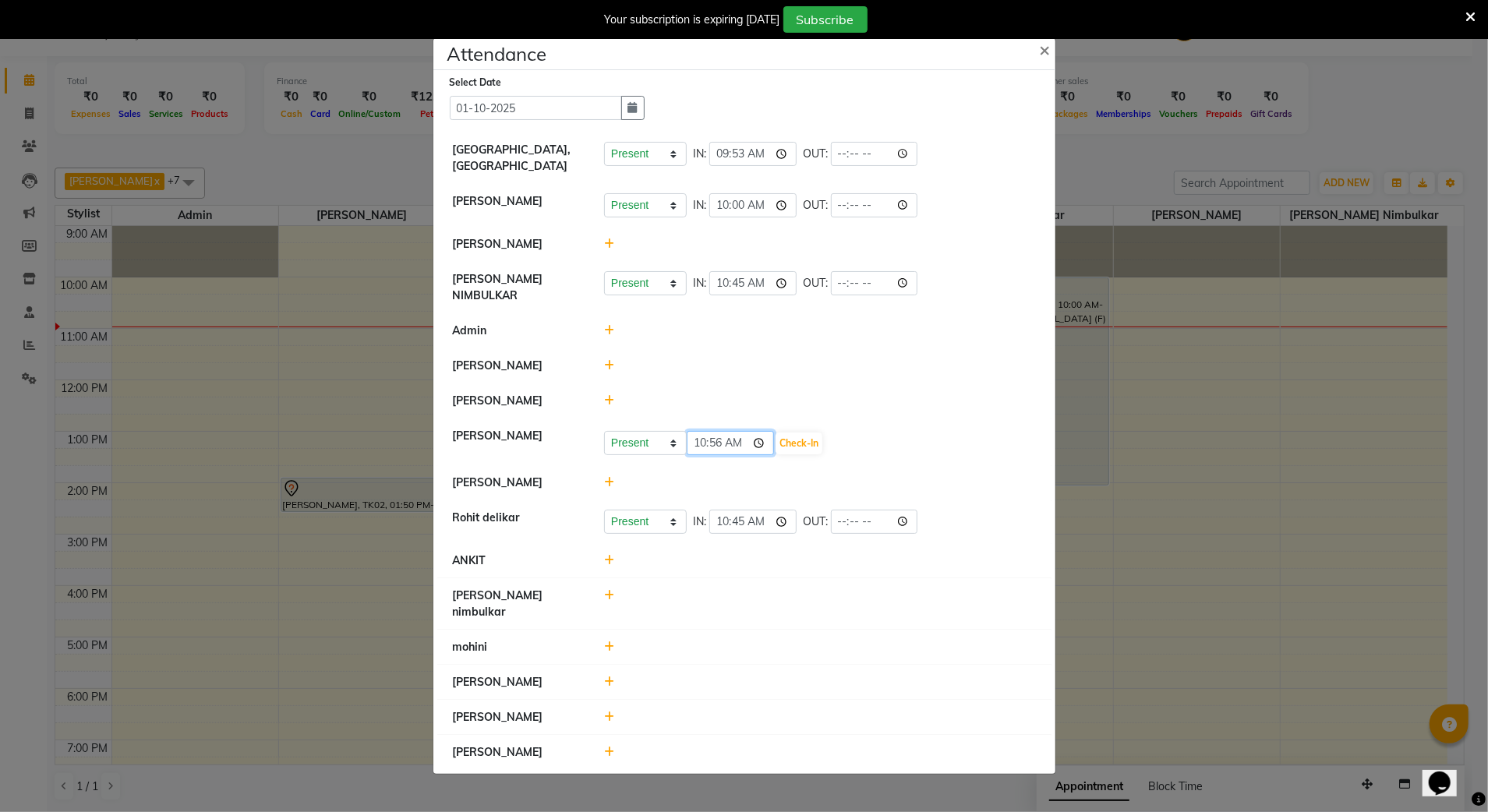
click at [700, 450] on input "10:56" at bounding box center [731, 443] width 88 height 24
click at [697, 441] on input "06:05" at bounding box center [731, 443] width 88 height 24
type input "09:53"
click at [798, 438] on button "Check-In" at bounding box center [799, 443] width 47 height 22
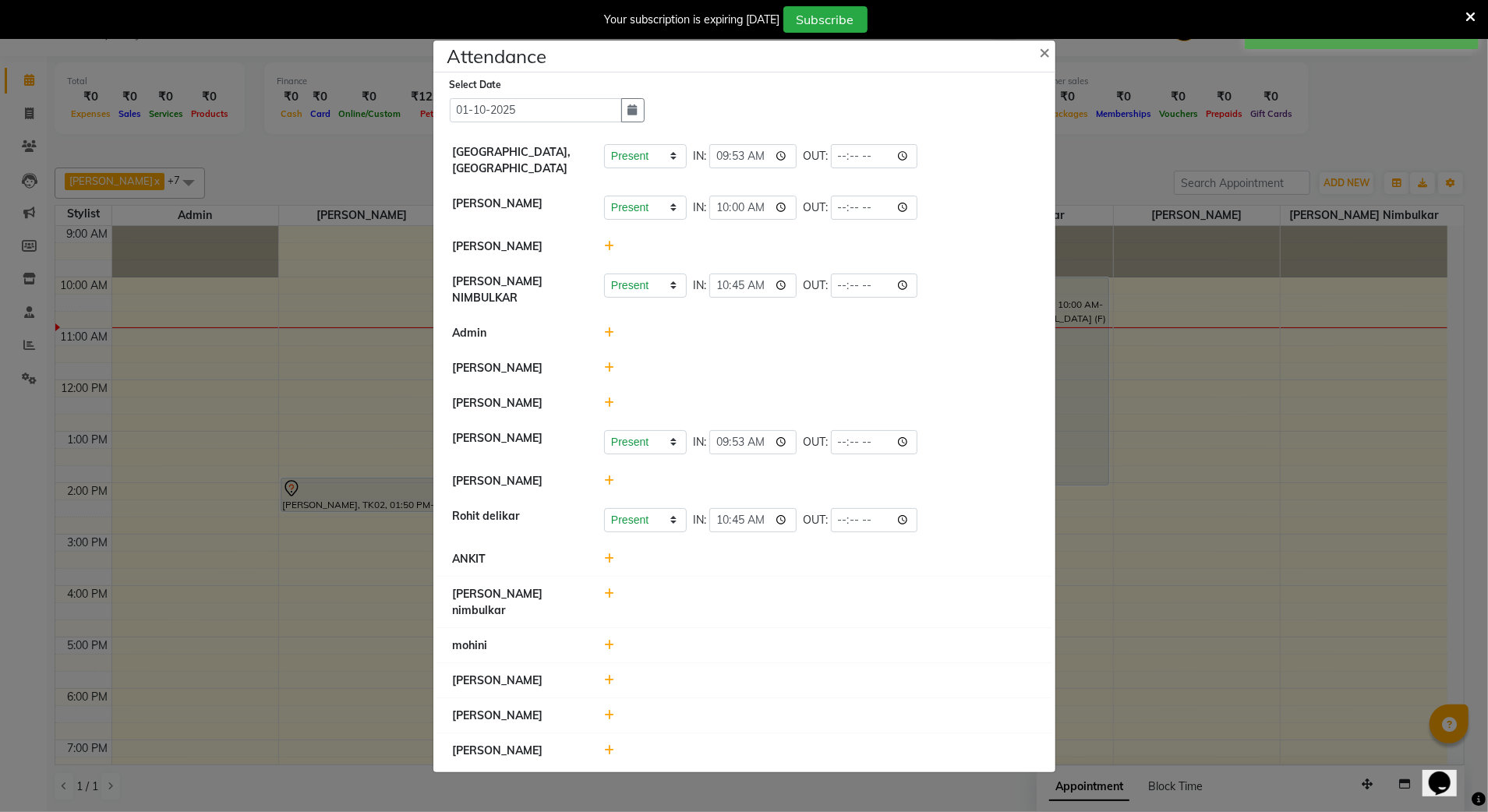
click at [611, 338] on icon at bounding box center [609, 333] width 10 height 11
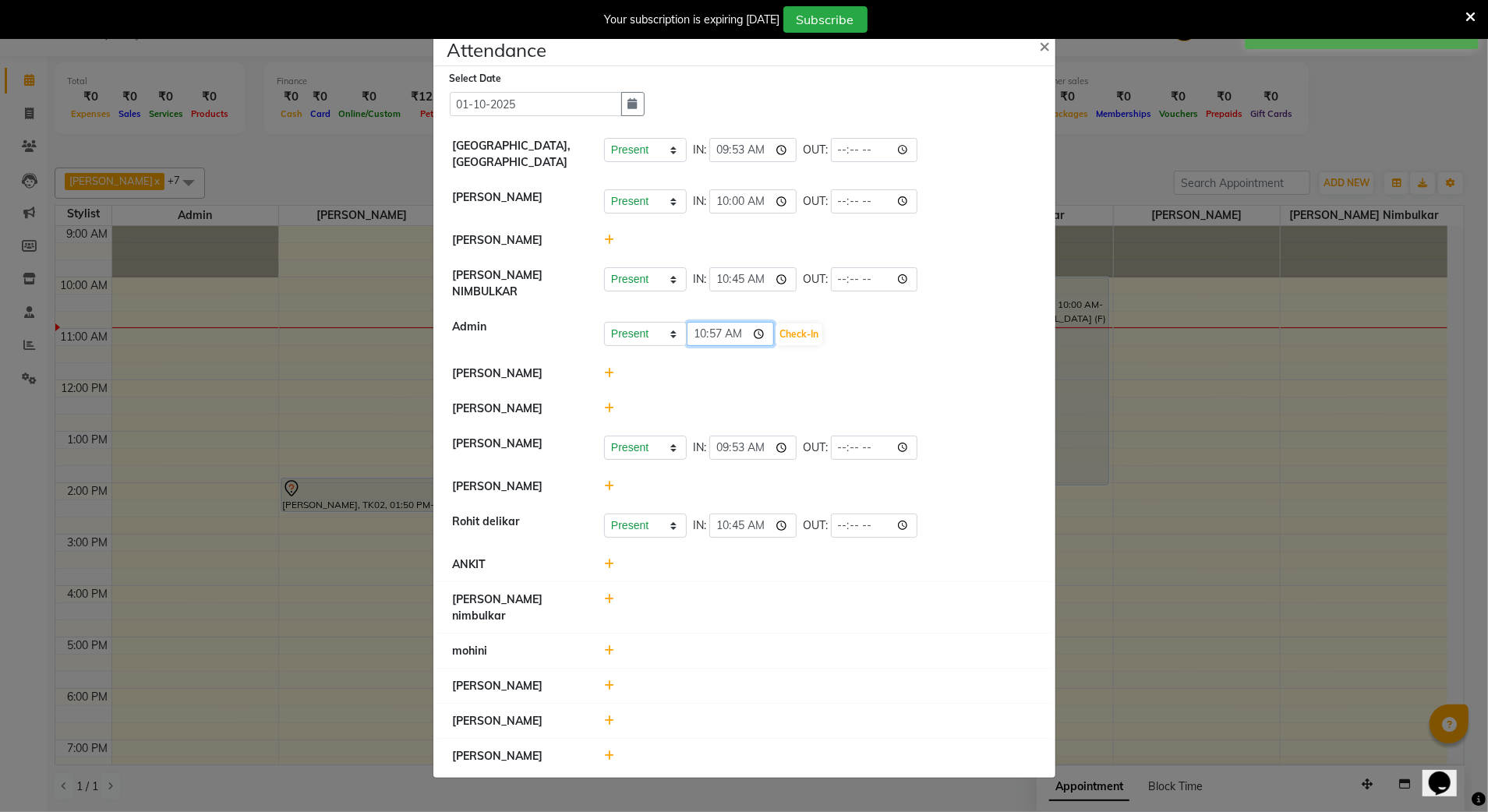
click at [706, 344] on input "10:57" at bounding box center [731, 334] width 88 height 24
type input "09:53"
click at [787, 328] on button "Check-In" at bounding box center [799, 334] width 47 height 22
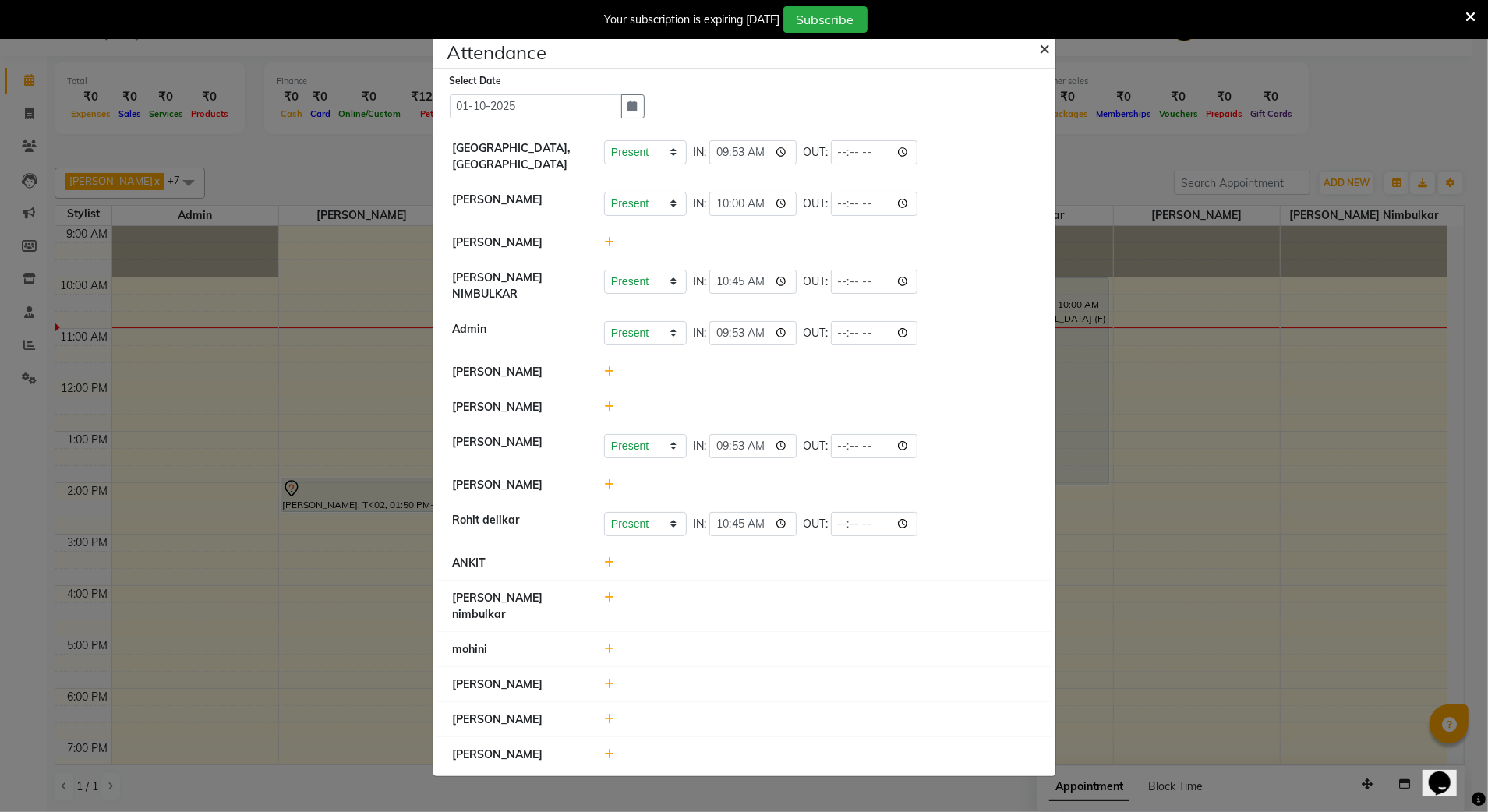
click at [1049, 59] on span "×" at bounding box center [1046, 47] width 11 height 23
